Goal: Information Seeking & Learning: Learn about a topic

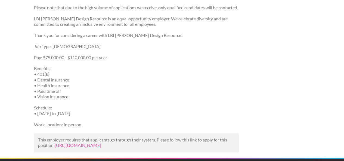
scroll to position [327, 0]
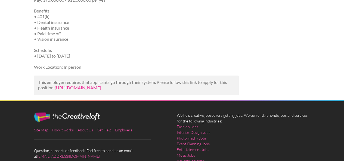
click at [101, 89] on link "[URL][DOMAIN_NAME]" at bounding box center [78, 87] width 47 height 5
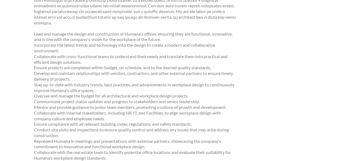
scroll to position [272, 0]
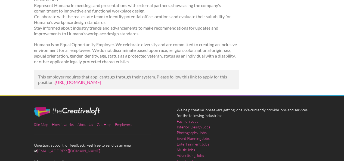
click at [101, 85] on link "https://www.jobzmall.com/humana/job/architectural-and-workplace-design-lead?utm…" at bounding box center [78, 82] width 47 height 5
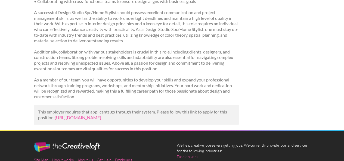
scroll to position [136, 0]
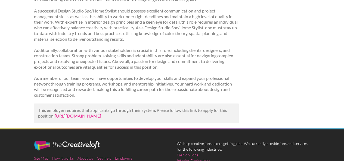
click at [101, 117] on link "https://us.trabajo.org/job-3035-09c70b5db23dd68a7511b7d926b15fbd?utm_campaign=g…" at bounding box center [78, 116] width 47 height 5
